Goal: Information Seeking & Learning: Check status

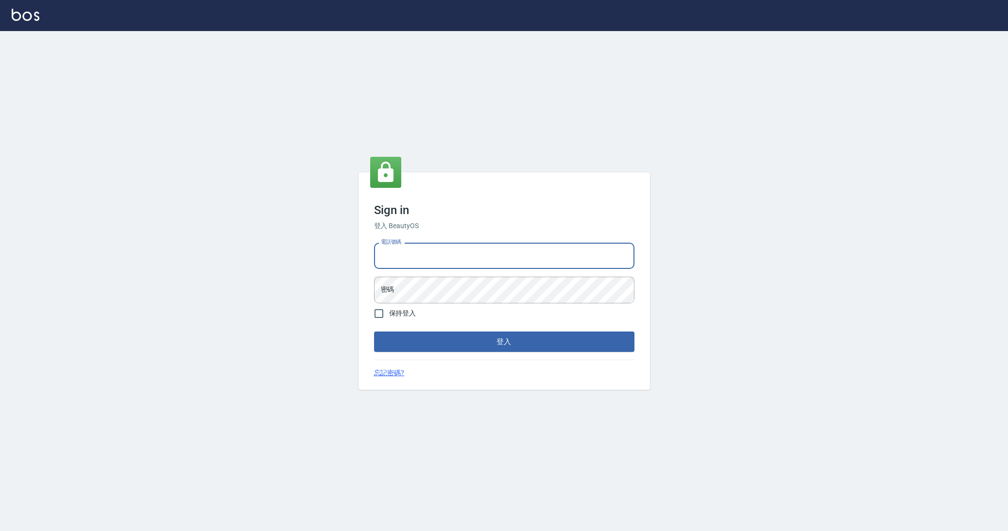
type input "0963199014"
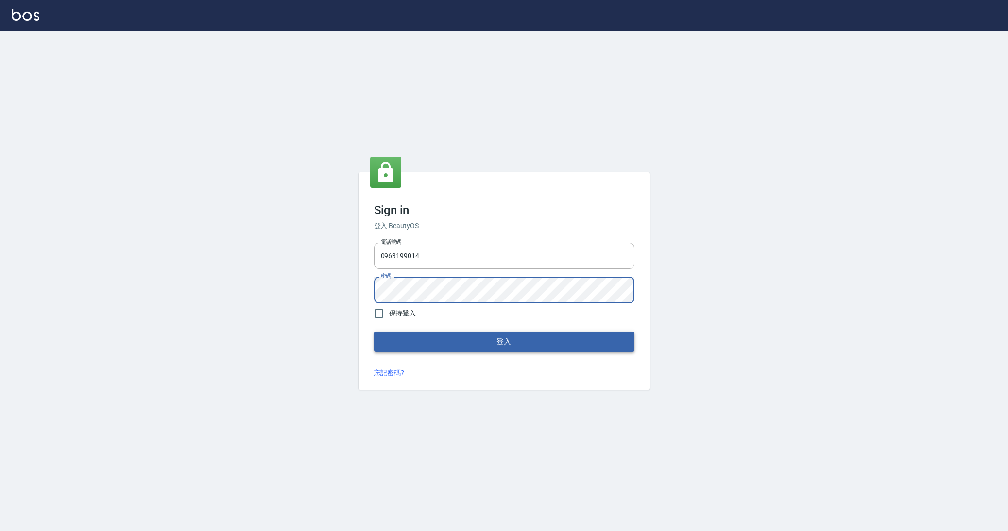
click at [419, 344] on button "登入" at bounding box center [504, 342] width 260 height 20
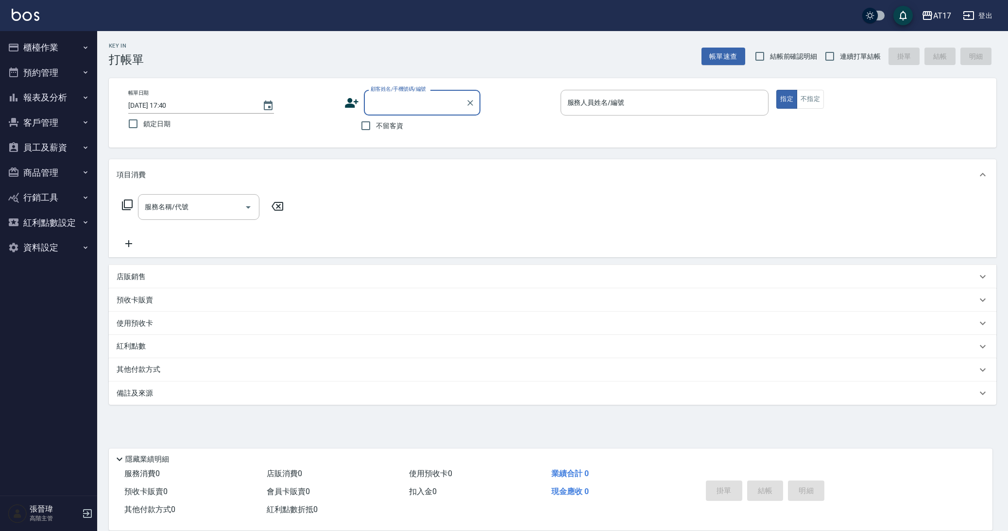
click at [79, 97] on button "報表及分析" at bounding box center [48, 97] width 89 height 25
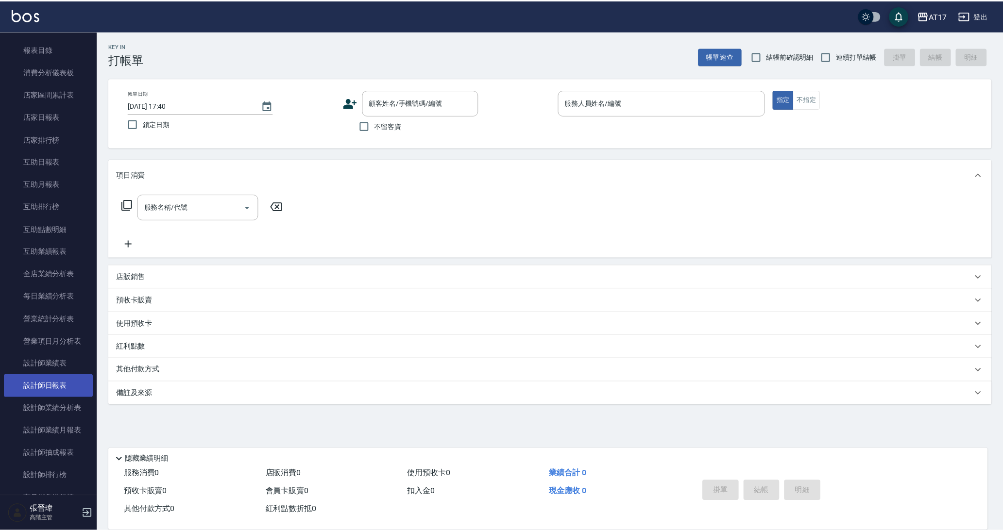
scroll to position [93, 0]
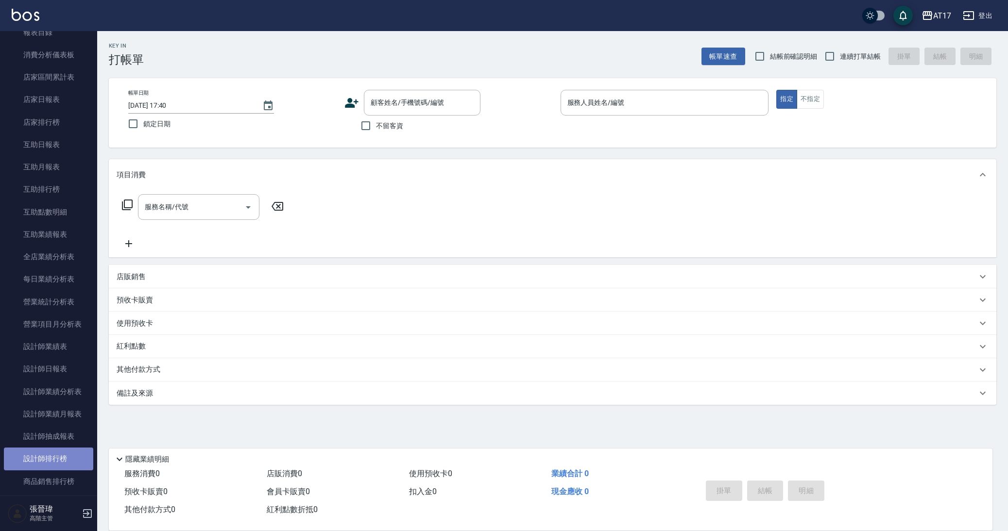
click at [73, 451] on link "設計師排行榜" at bounding box center [48, 459] width 89 height 22
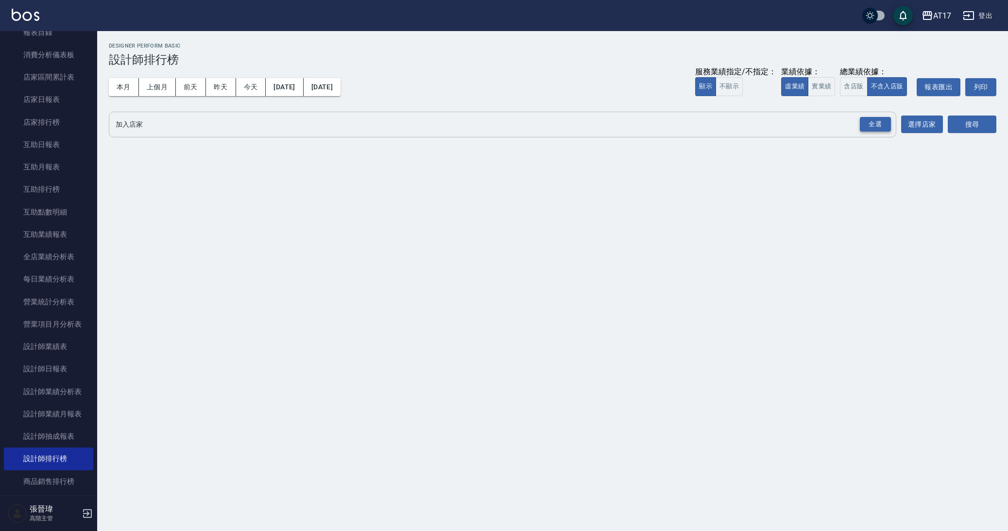
click at [861, 121] on div "全選" at bounding box center [875, 124] width 31 height 15
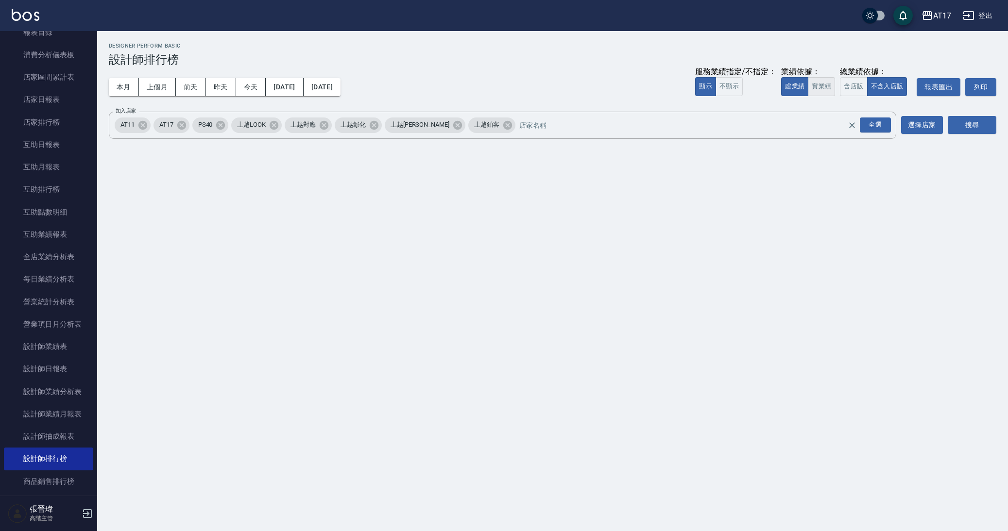
click at [830, 86] on button "實業績" at bounding box center [821, 86] width 27 height 19
click at [1001, 123] on div "AT17 [DATE] - [DATE] 設計師排行榜 列印時間： [DATE][PHONE_NUMBER]:40 Designer Perform Basi…" at bounding box center [552, 92] width 911 height 123
click at [985, 126] on button "搜尋" at bounding box center [972, 125] width 49 height 18
